Goal: Task Accomplishment & Management: Manage account settings

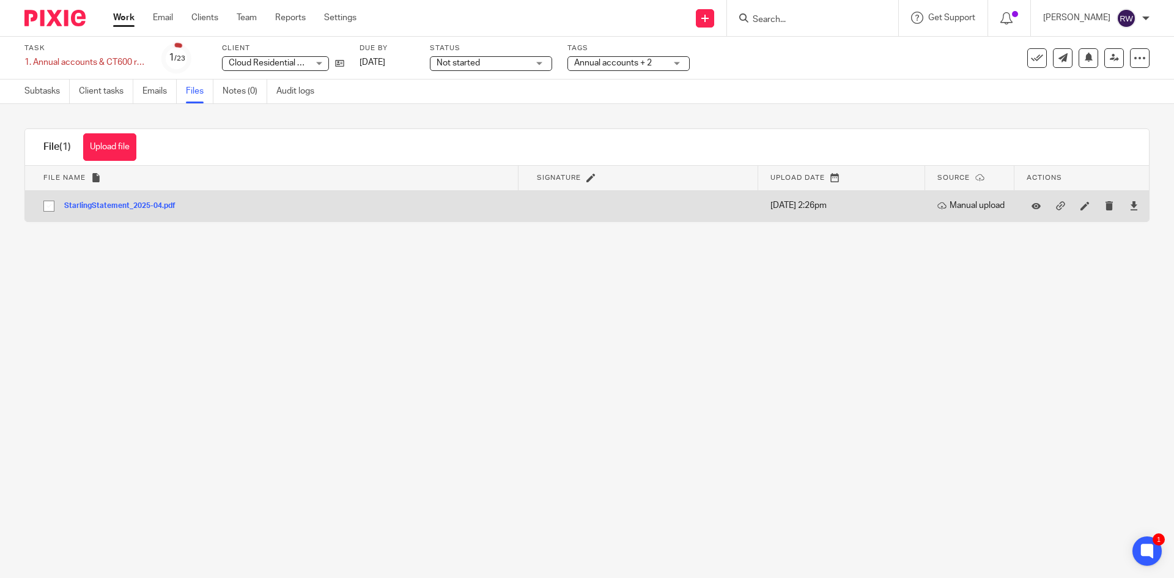
click at [106, 207] on button "StarlingStatement_2025-04.pdf" at bounding box center [124, 206] width 120 height 9
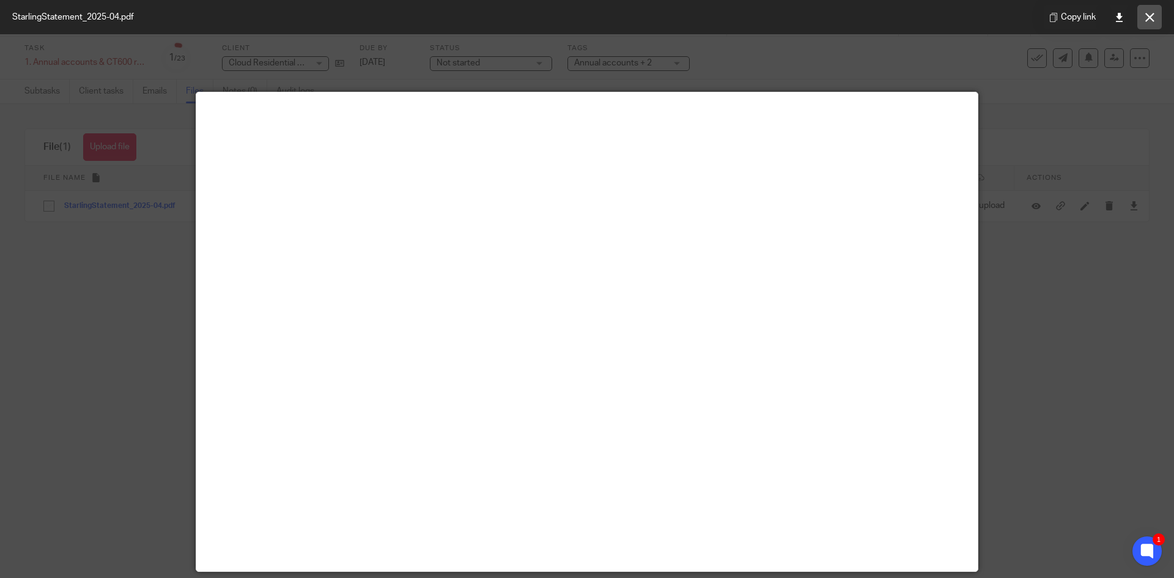
click at [1147, 26] on button at bounding box center [1150, 17] width 24 height 24
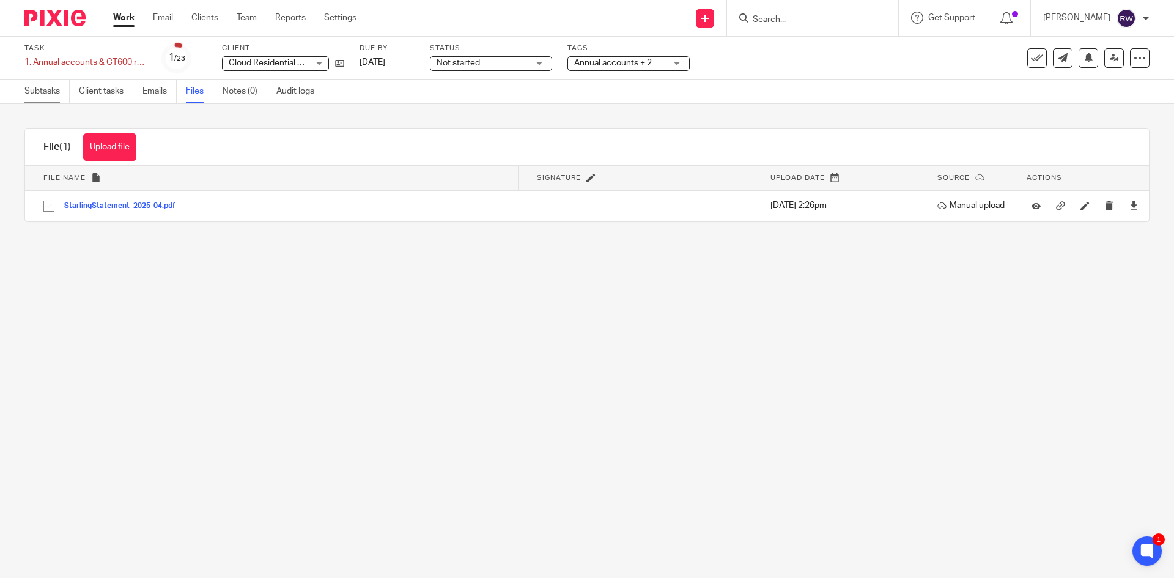
click at [27, 80] on link "Subtasks" at bounding box center [46, 92] width 45 height 24
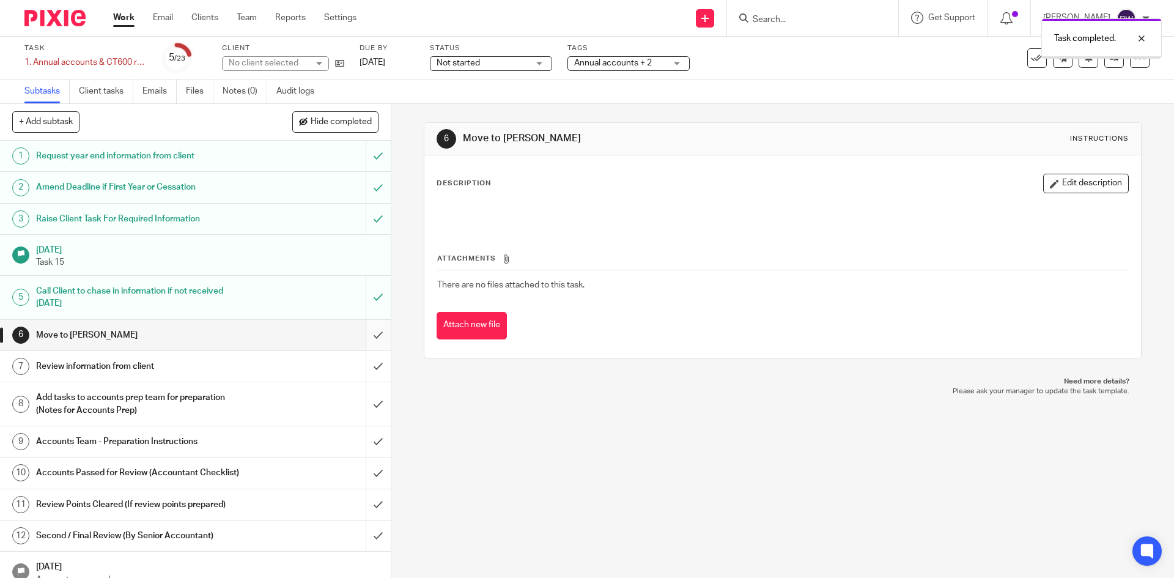
click at [367, 327] on input "submit" at bounding box center [195, 335] width 391 height 31
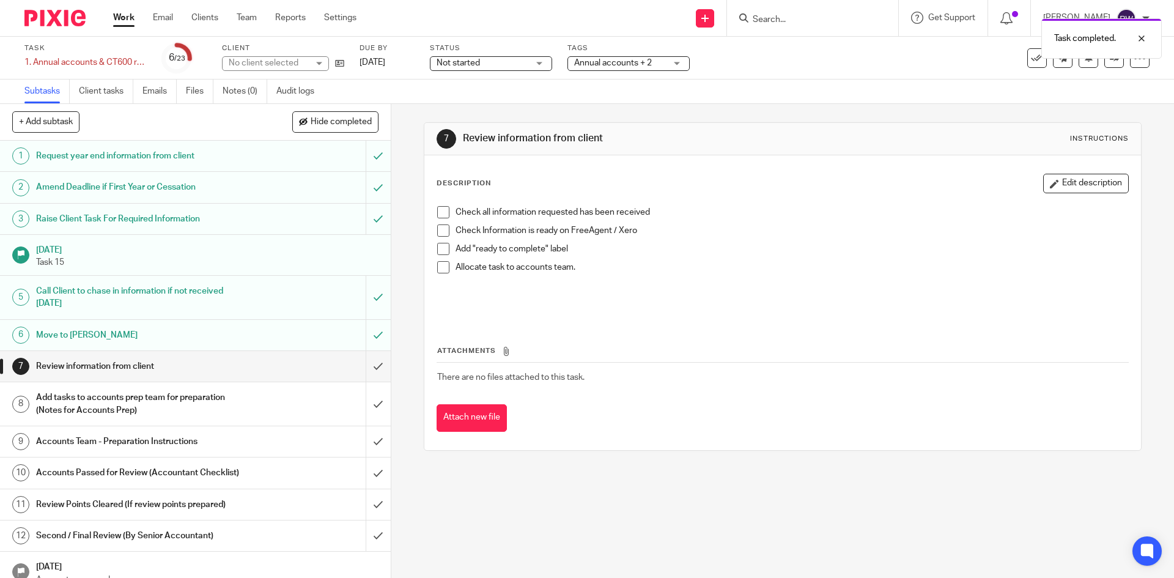
click at [368, 363] on input "submit" at bounding box center [195, 366] width 391 height 31
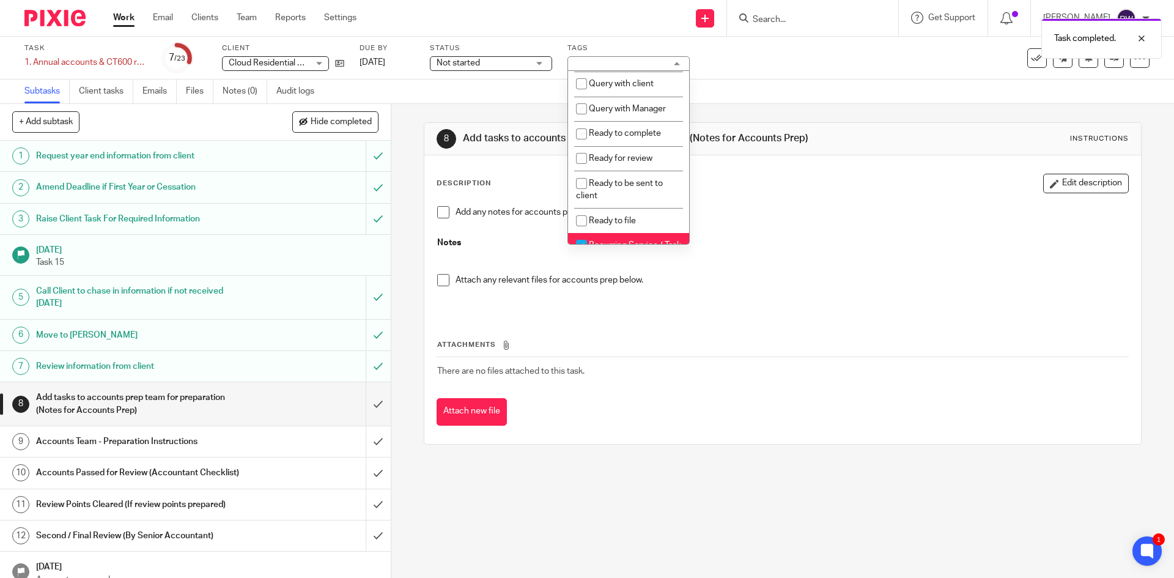
scroll to position [417, 0]
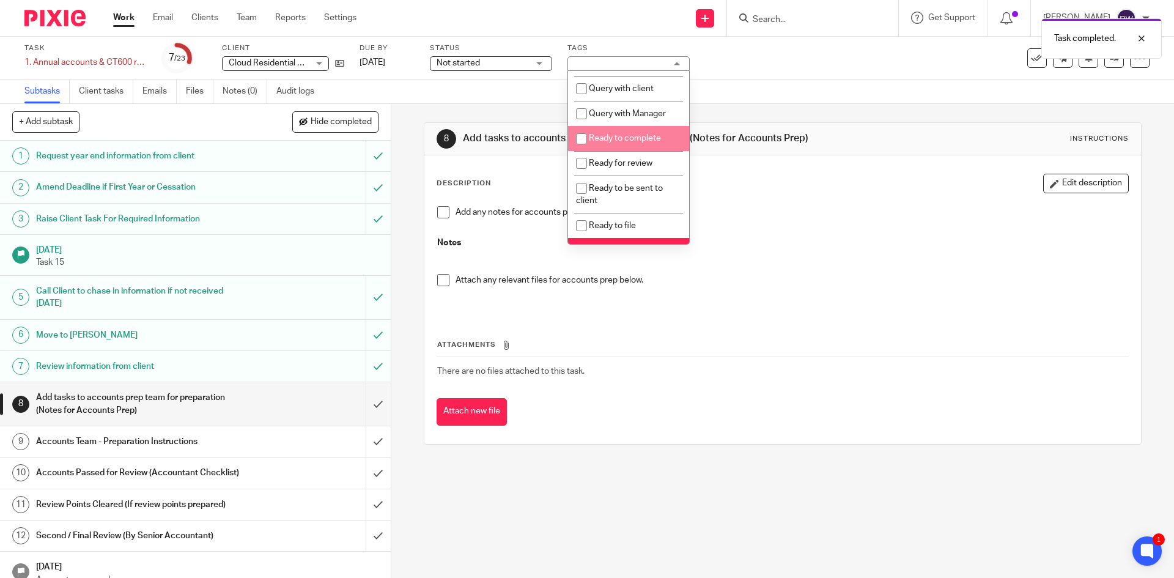
click at [631, 143] on span "Ready to complete" at bounding box center [625, 138] width 72 height 9
checkbox input "true"
click at [822, 73] on div "Task 1. Annual accounts & CT600 return Save 1. Annual accounts & CT600 return 7…" at bounding box center [587, 58] width 1174 height 43
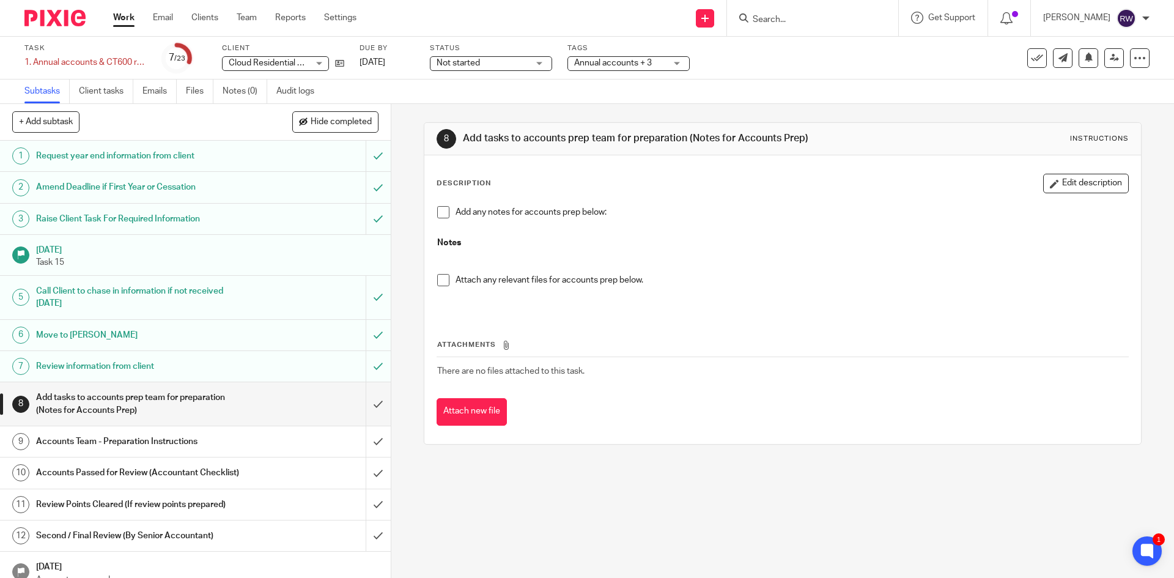
click at [641, 69] on span "Annual accounts + 3" at bounding box center [620, 63] width 92 height 13
click at [766, 76] on div "Task 1. Annual accounts & CT600 return Save 1. Annual accounts & CT600 return 7…" at bounding box center [587, 58] width 1174 height 43
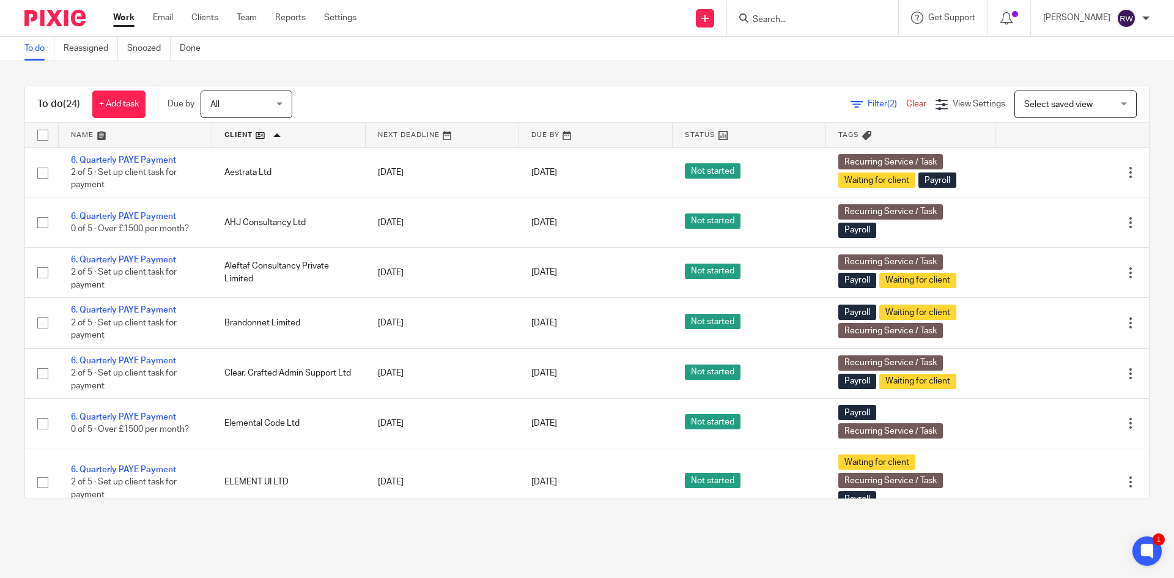
scroll to position [839, 0]
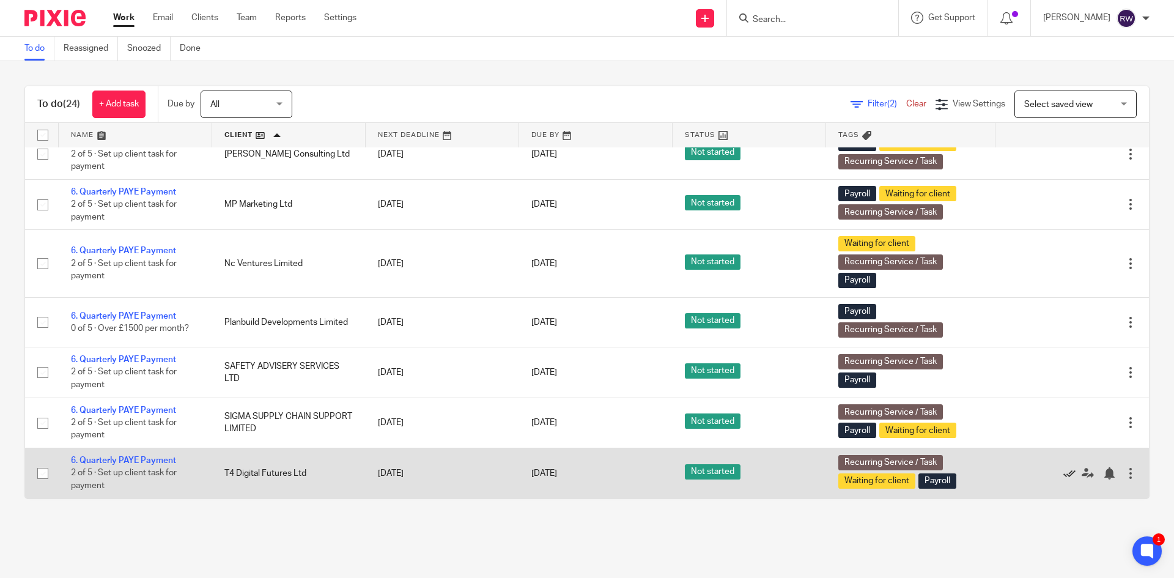
click at [1064, 472] on icon at bounding box center [1070, 473] width 12 height 12
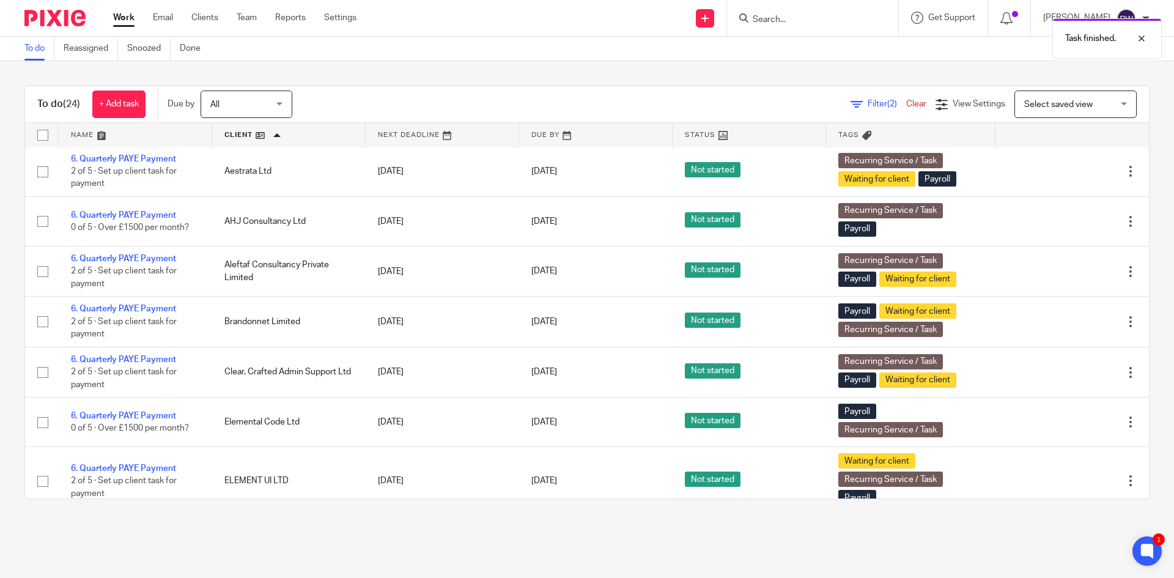
scroll to position [0, 0]
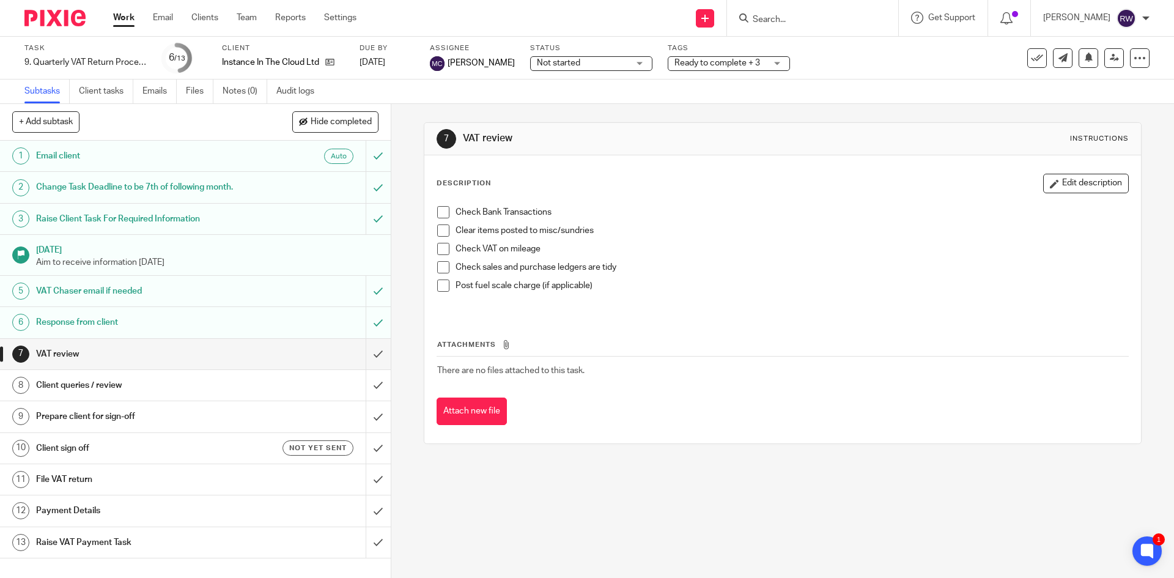
click at [810, 16] on input "Search" at bounding box center [807, 20] width 110 height 11
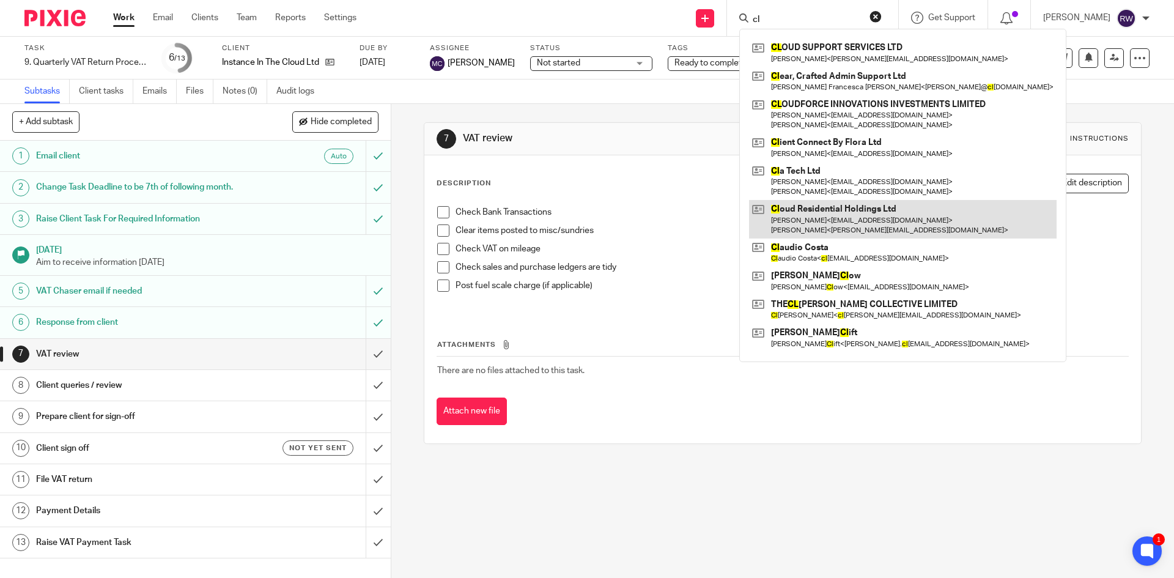
type input "cl"
click at [807, 225] on link at bounding box center [903, 219] width 308 height 38
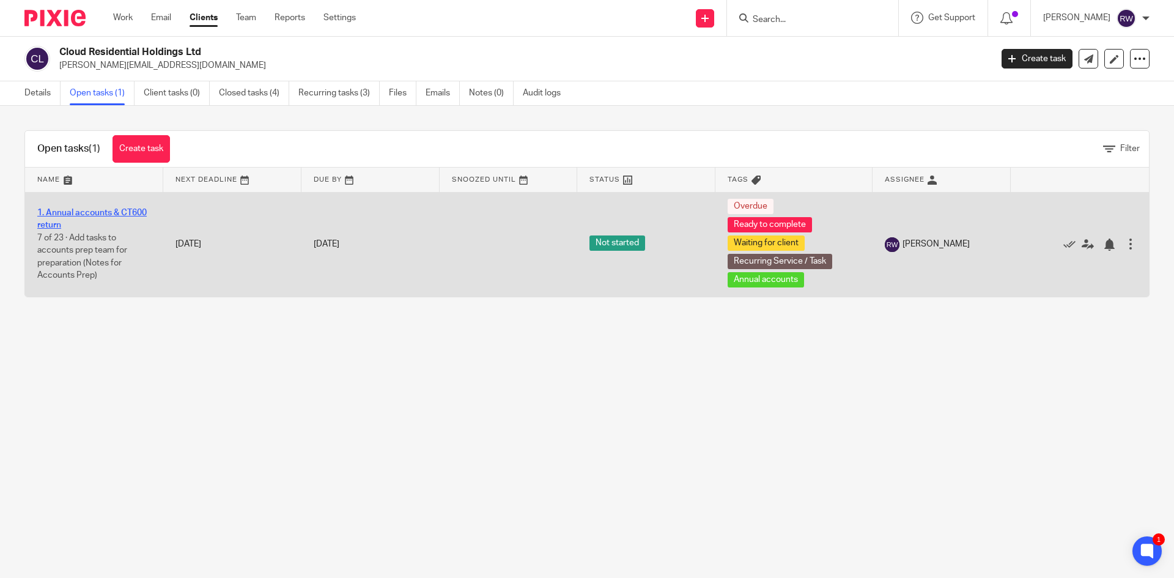
click at [132, 209] on link "1. Annual accounts & CT600 return" at bounding box center [91, 219] width 109 height 21
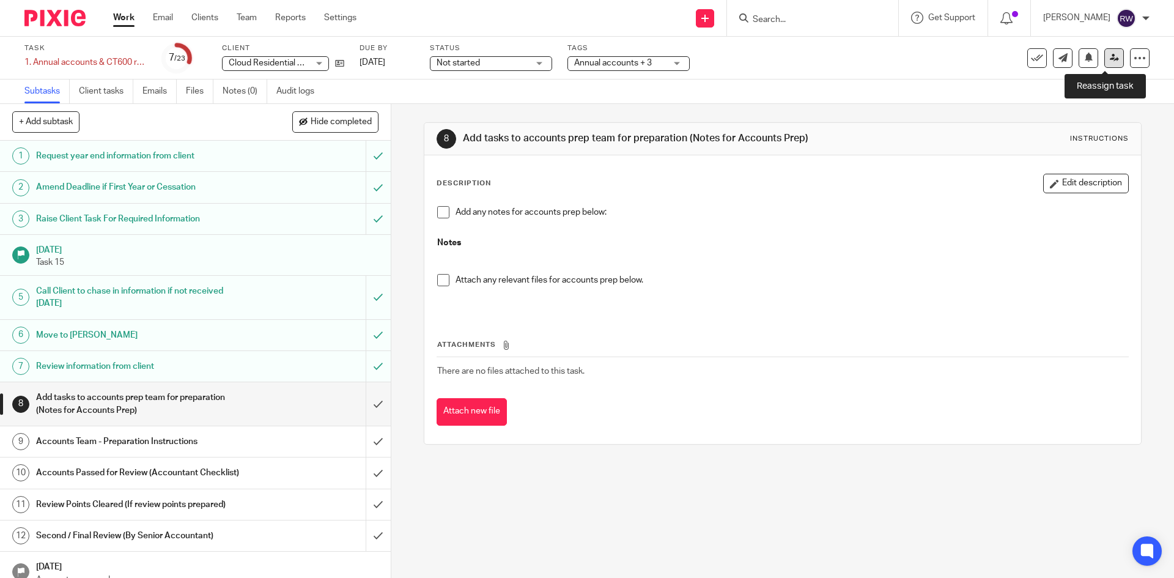
click at [1105, 57] on link at bounding box center [1115, 58] width 20 height 20
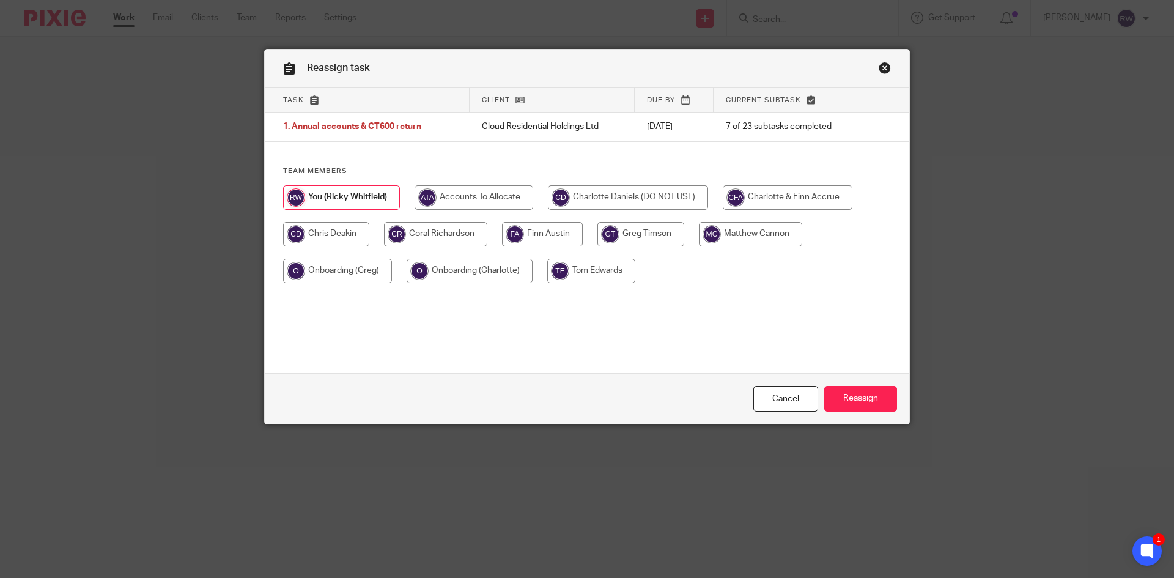
click at [775, 198] on input "radio" at bounding box center [788, 197] width 130 height 24
radio input "true"
click at [859, 395] on input "Reassign" at bounding box center [860, 399] width 73 height 26
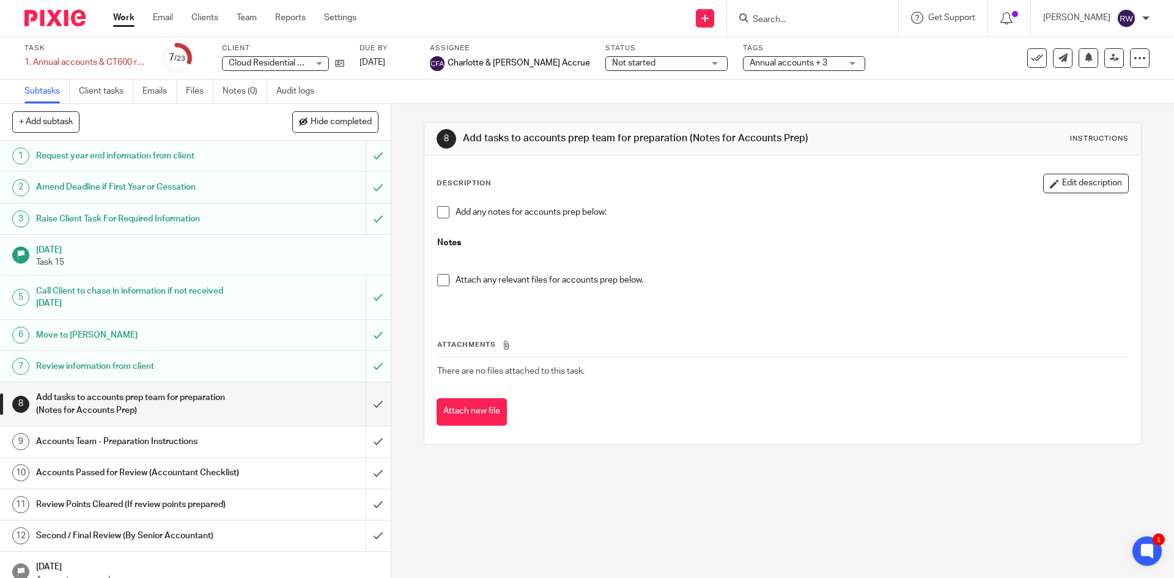
click at [800, 18] on input "Search" at bounding box center [807, 20] width 110 height 11
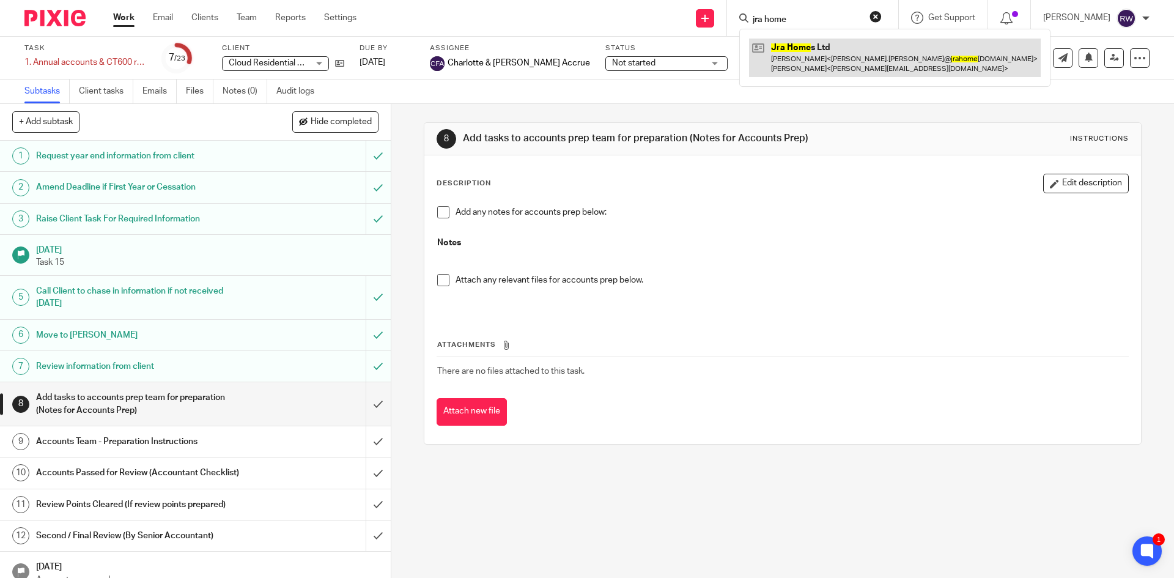
type input "jra home"
click at [818, 50] on link at bounding box center [895, 58] width 292 height 38
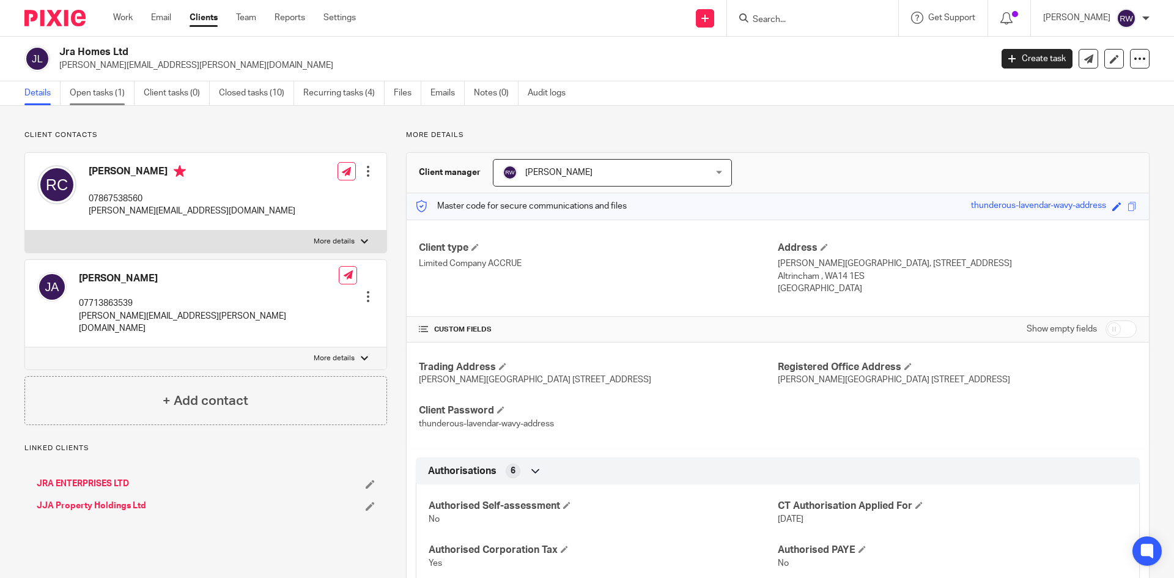
click at [111, 95] on link "Open tasks (1)" at bounding box center [102, 93] width 65 height 24
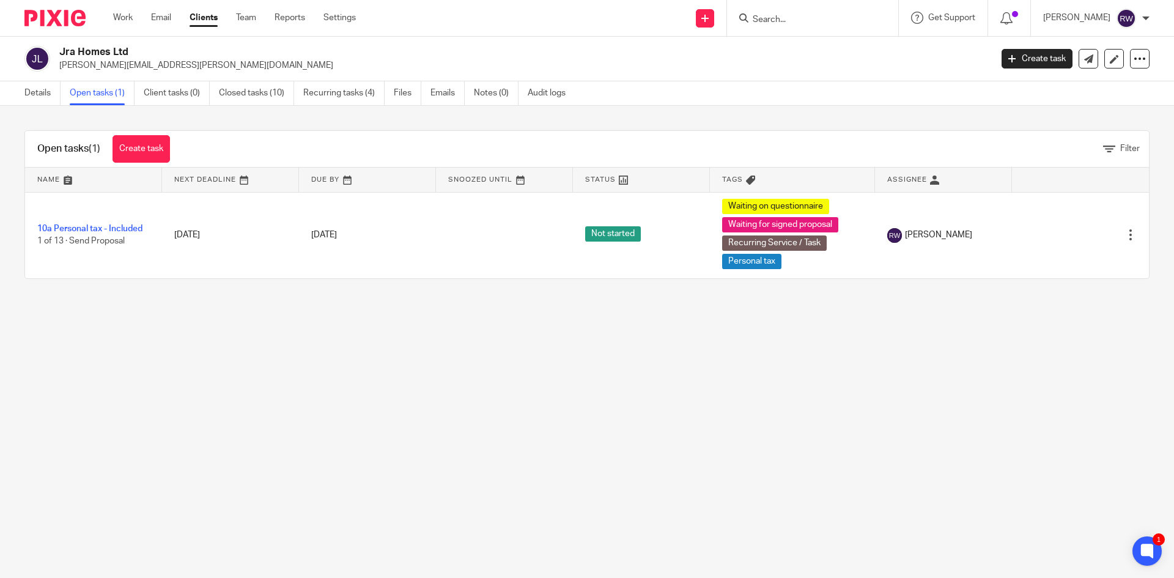
click at [820, 21] on input "Search" at bounding box center [807, 20] width 110 height 11
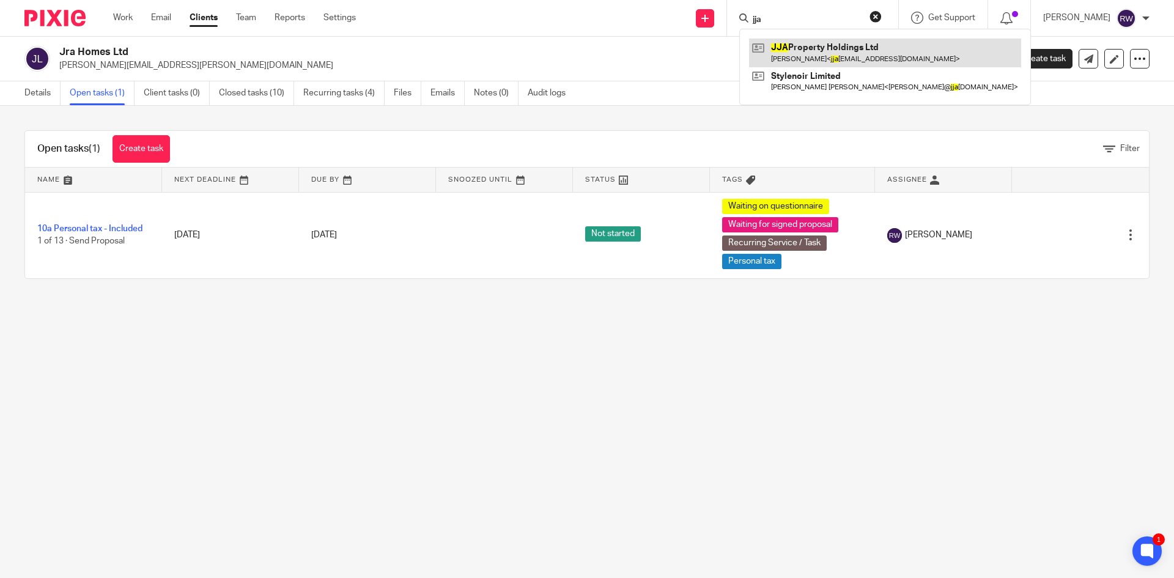
type input "jja"
click at [782, 50] on link at bounding box center [885, 53] width 272 height 28
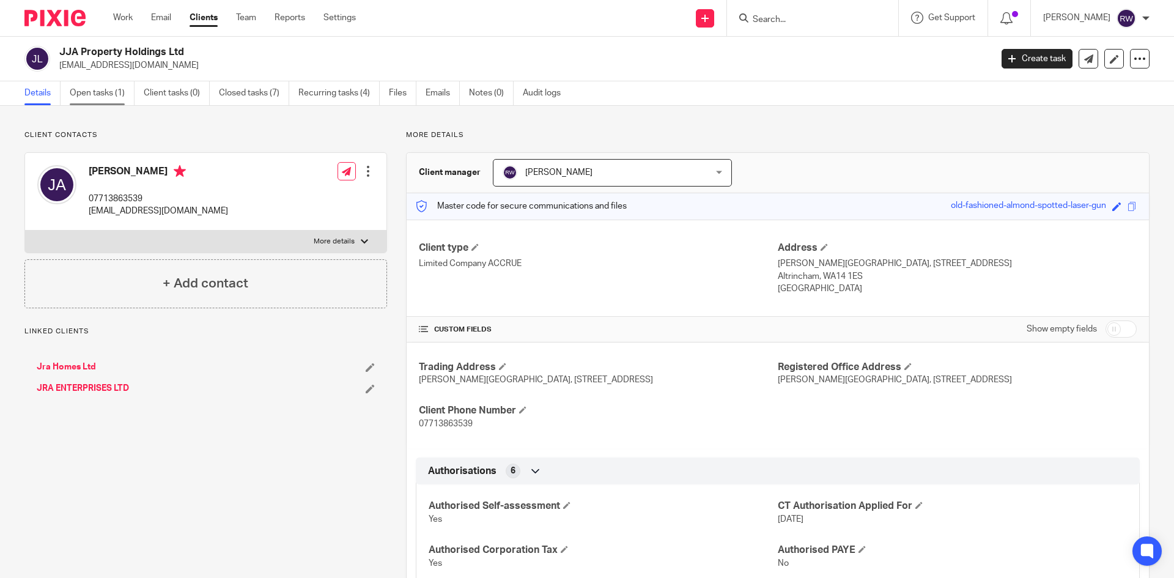
click at [80, 100] on link "Open tasks (1)" at bounding box center [102, 93] width 65 height 24
